Goal: Task Accomplishment & Management: Manage account settings

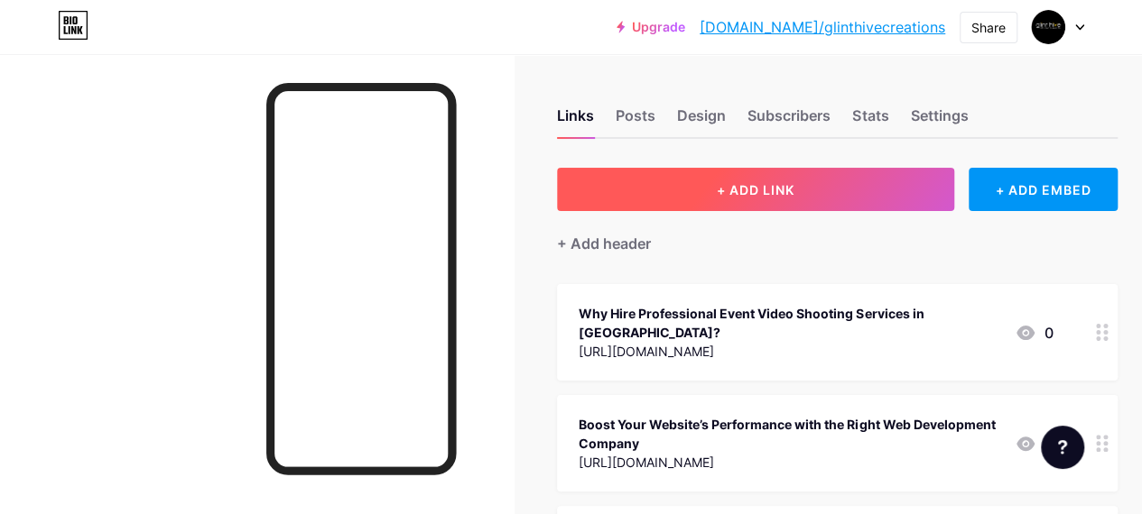
click at [734, 185] on span "+ ADD LINK" at bounding box center [756, 189] width 78 height 15
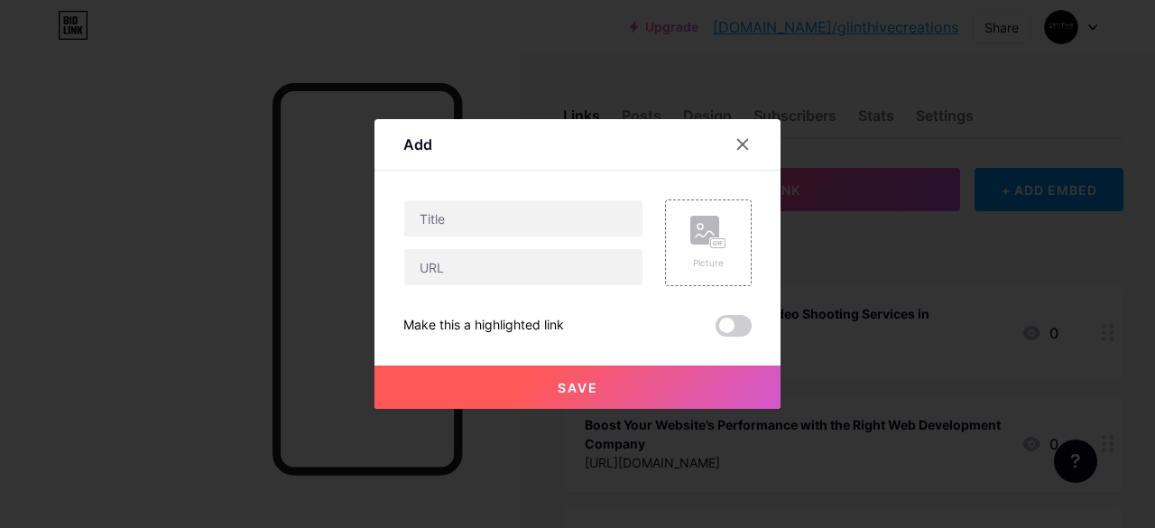
click at [494, 288] on div "Picture Make this a highlighted link Save" at bounding box center [577, 267] width 348 height 137
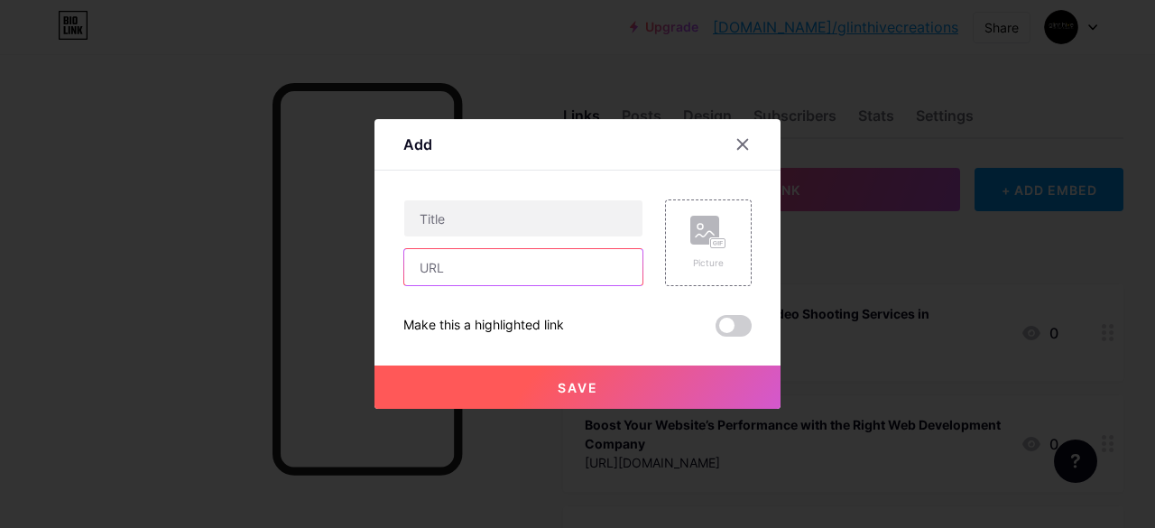
click at [485, 264] on input "text" at bounding box center [523, 267] width 238 height 36
paste input "[URL][DOMAIN_NAME]"
type input "[URL][DOMAIN_NAME]"
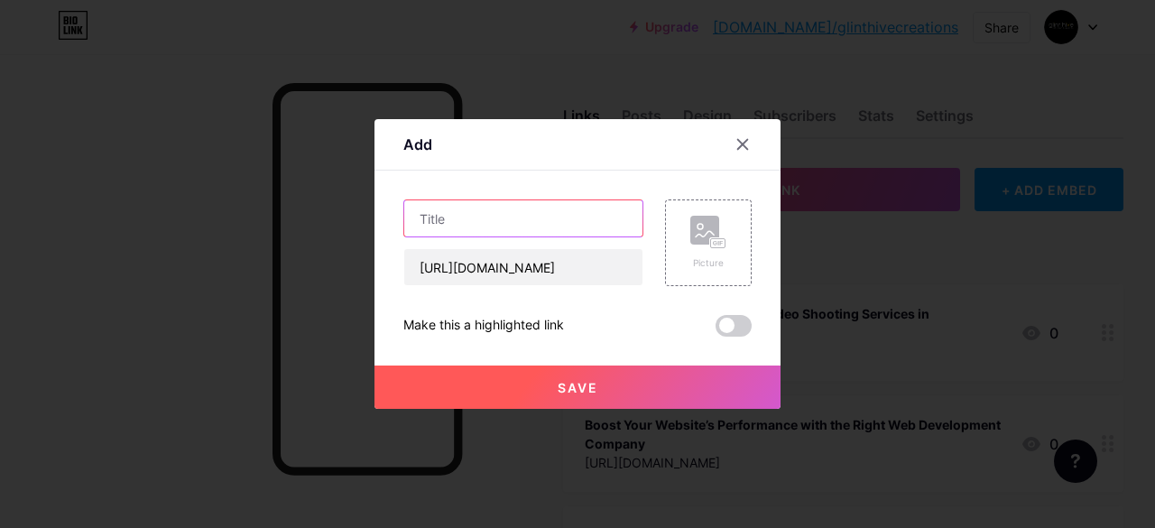
scroll to position [0, 0]
click at [483, 230] on input "text" at bounding box center [523, 218] width 238 height 36
paste input "How to Choose the Best Product Video Shoot Services in [GEOGRAPHIC_DATA]"
type input "How to Choose the Best Product Video Shoot Services in [GEOGRAPHIC_DATA]"
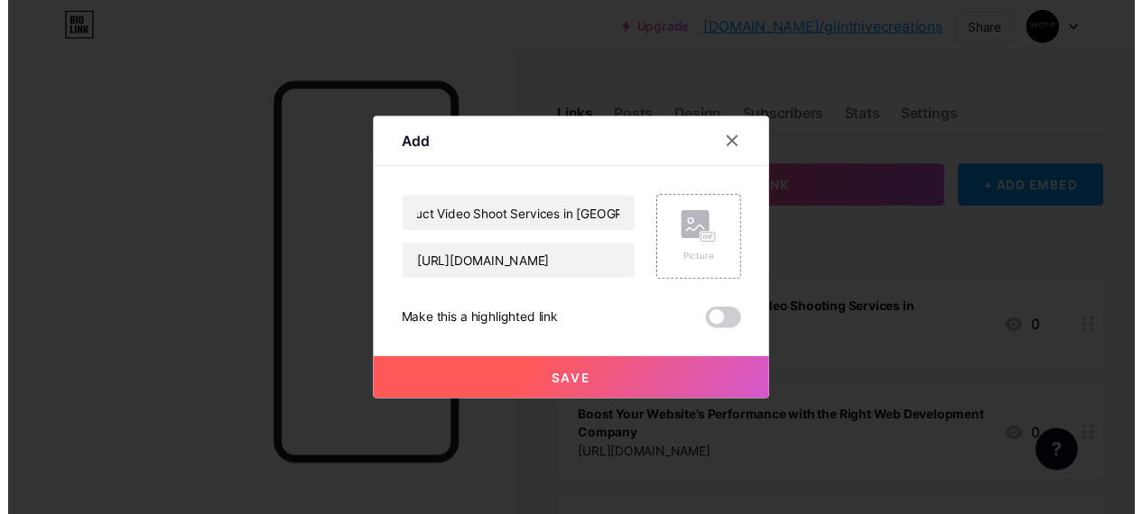
scroll to position [0, 0]
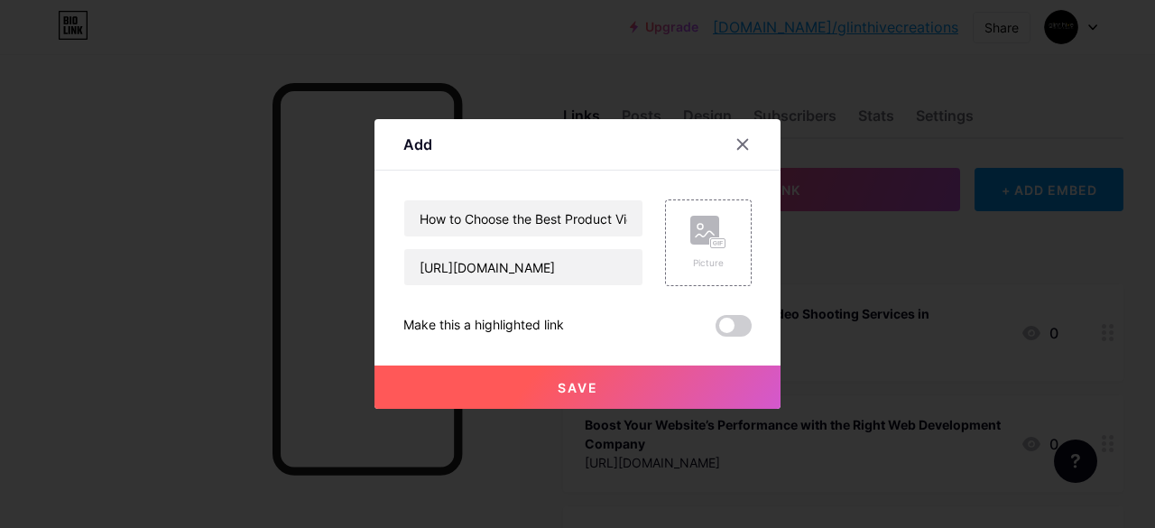
click at [568, 381] on span "Save" at bounding box center [578, 387] width 41 height 15
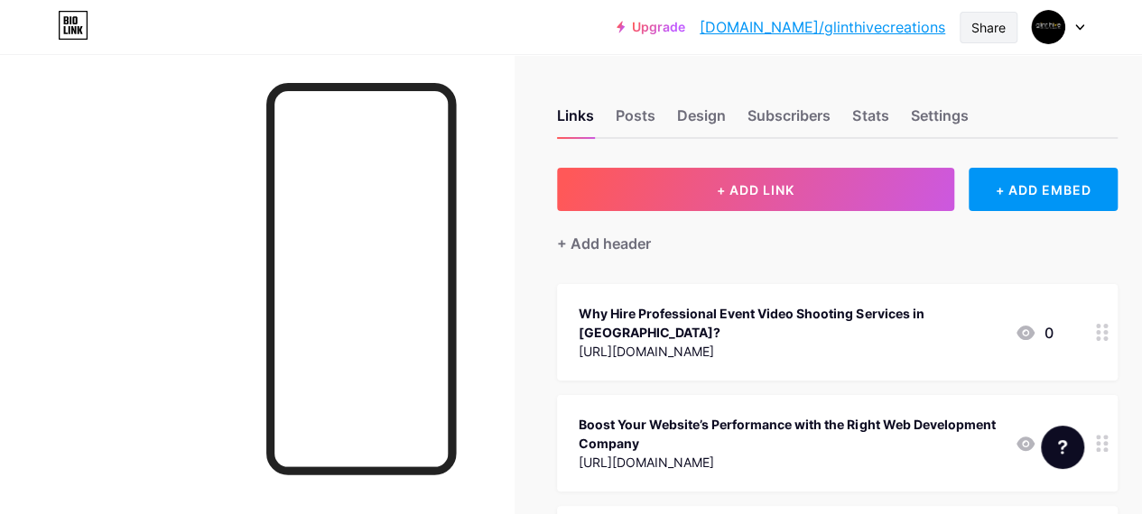
click at [989, 24] on div "Share" at bounding box center [988, 27] width 34 height 19
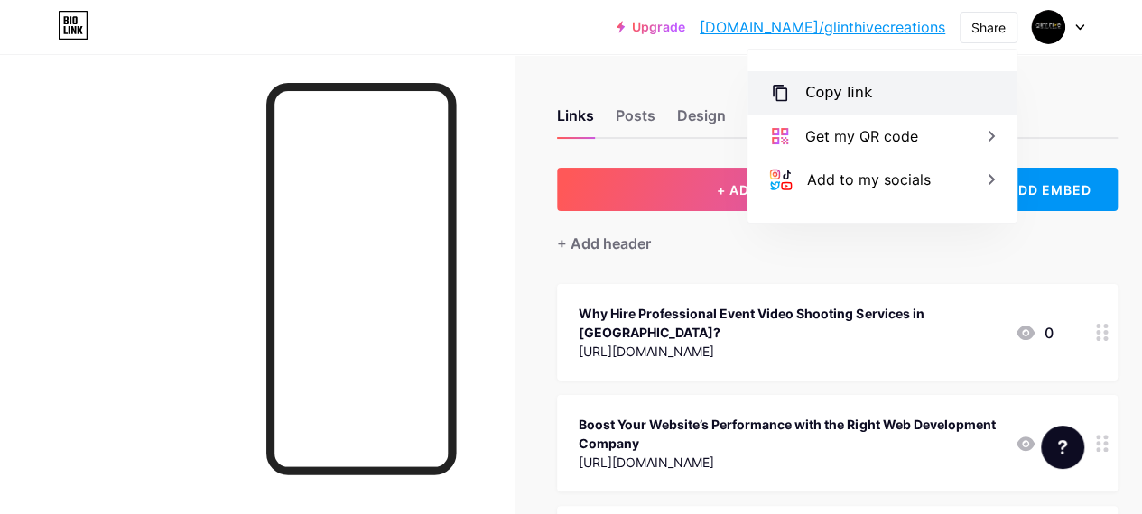
click at [880, 75] on div "Copy link" at bounding box center [881, 92] width 269 height 43
